Goal: Task Accomplishment & Management: Use online tool/utility

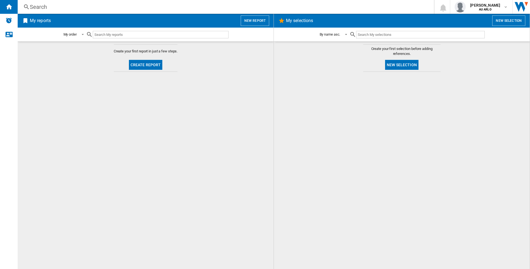
click at [150, 64] on button "Create report" at bounding box center [146, 65] width 34 height 10
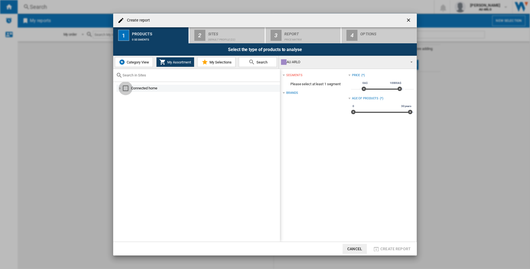
click at [125, 87] on div "Select" at bounding box center [126, 89] width 6 height 6
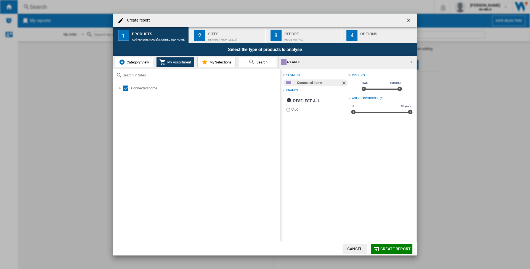
click at [229, 33] on div "Sites" at bounding box center [235, 33] width 54 height 6
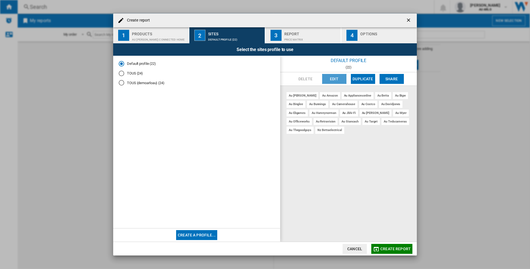
click at [337, 79] on button "Edit" at bounding box center [334, 79] width 24 height 10
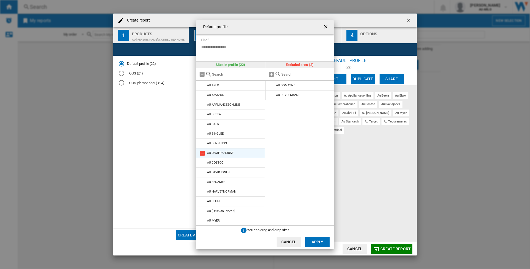
click at [201, 152] on md-icon at bounding box center [202, 153] width 7 height 7
click at [201, 161] on md-icon at bounding box center [202, 162] width 7 height 7
click at [201, 162] on md-icon at bounding box center [202, 162] width 7 height 7
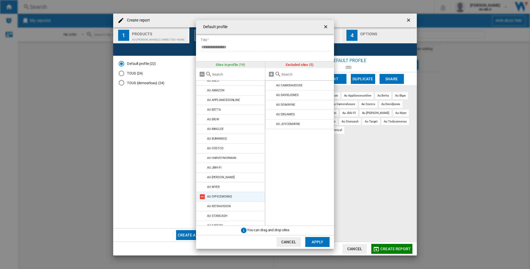
scroll to position [6, 0]
click at [203, 203] on md-icon at bounding box center [202, 204] width 7 height 7
click at [203, 204] on md-icon at bounding box center [202, 204] width 7 height 7
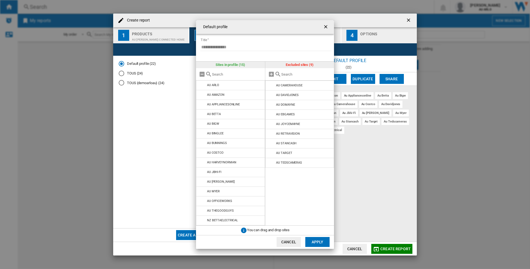
scroll to position [0, 0]
click at [203, 219] on md-icon at bounding box center [202, 220] width 7 height 7
click at [203, 191] on md-icon at bounding box center [202, 191] width 7 height 7
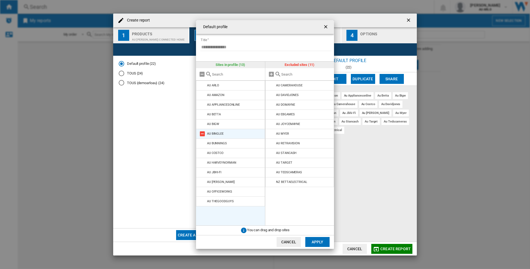
click at [203, 133] on md-icon at bounding box center [202, 133] width 7 height 7
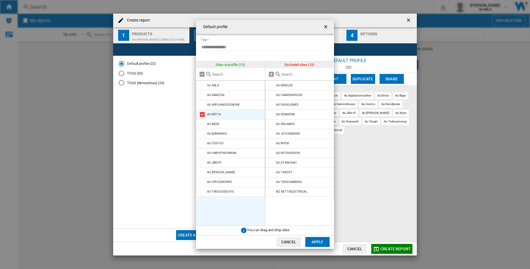
click at [204, 114] on md-icon at bounding box center [202, 114] width 7 height 7
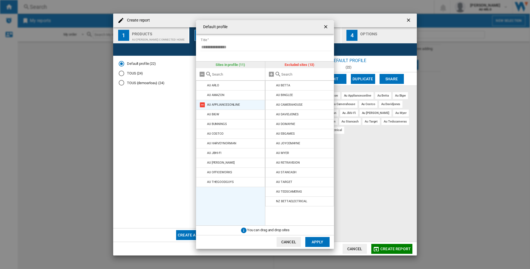
click at [203, 103] on md-icon at bounding box center [202, 105] width 7 height 7
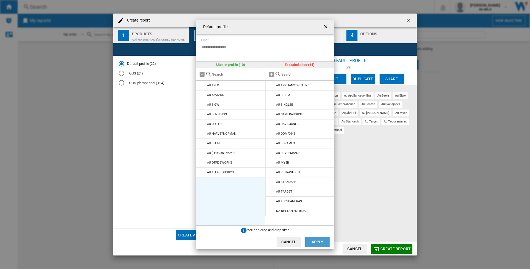
click at [316, 241] on button "Apply" at bounding box center [317, 242] width 24 height 10
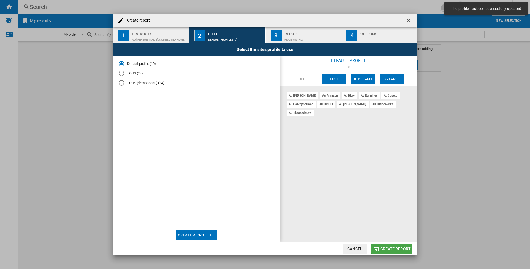
click at [395, 250] on span "Create report" at bounding box center [395, 249] width 30 height 4
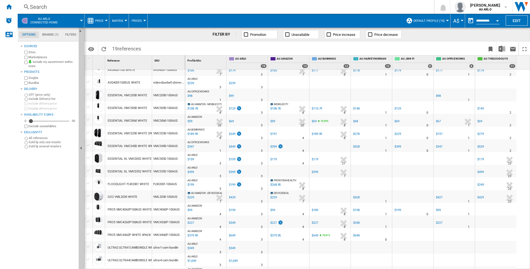
click at [440, 209] on div "$99" at bounding box center [438, 210] width 5 height 4
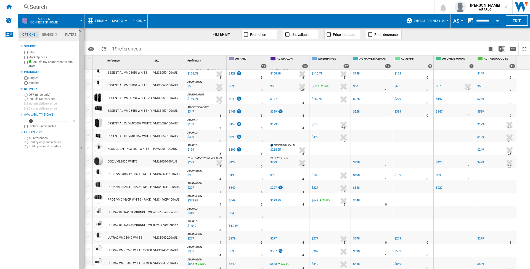
scroll to position [49, 0]
